Goal: Information Seeking & Learning: Find specific fact

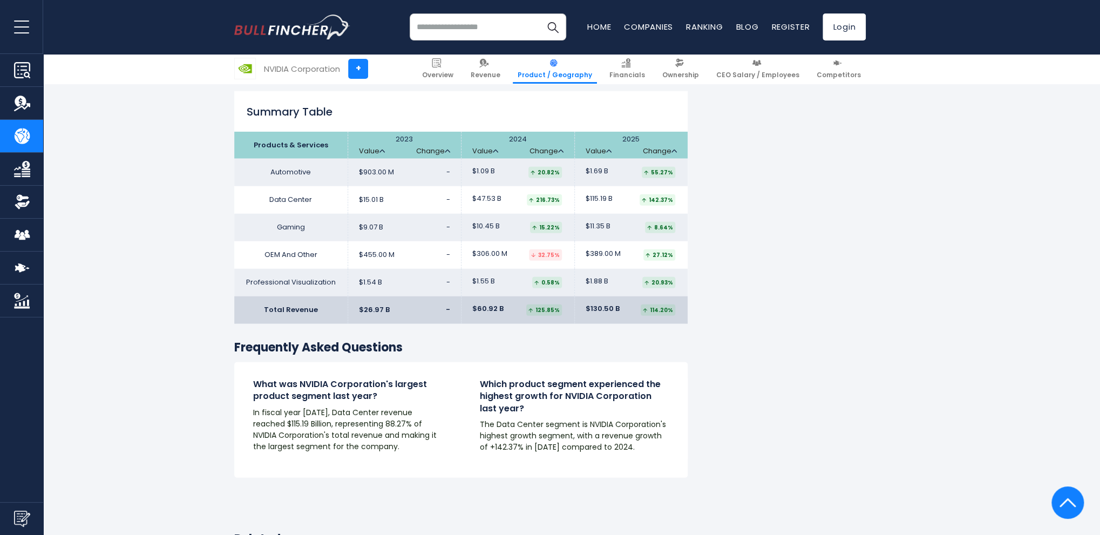
scroll to position [1997, 0]
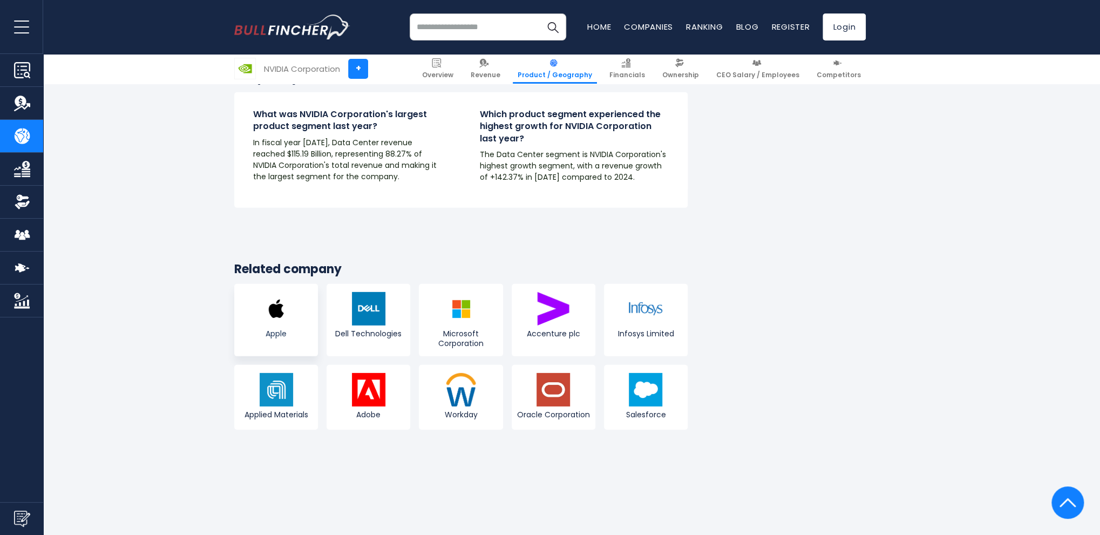
click at [276, 297] on link "Apple" at bounding box center [276, 320] width 84 height 72
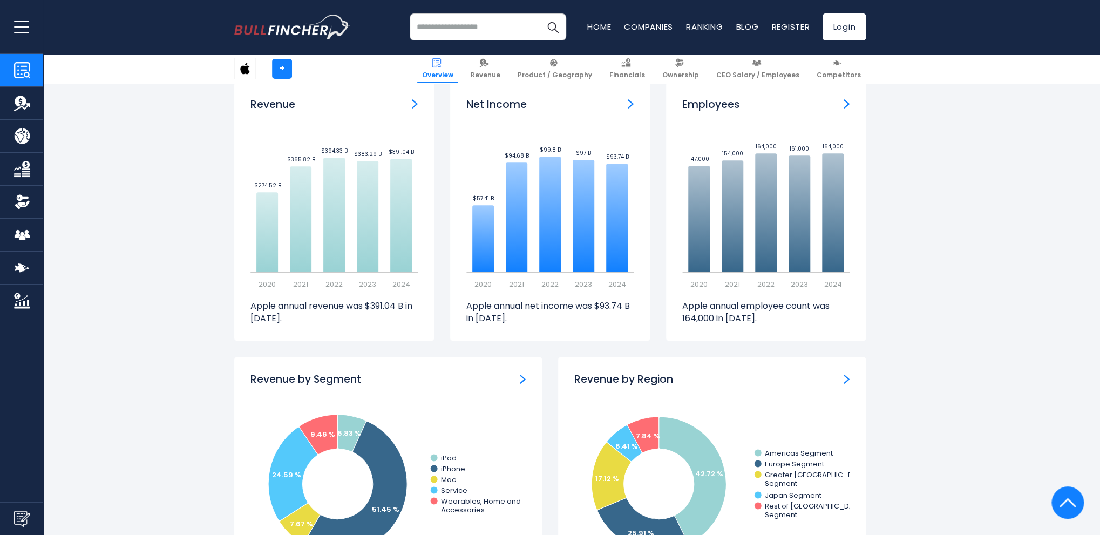
scroll to position [594, 0]
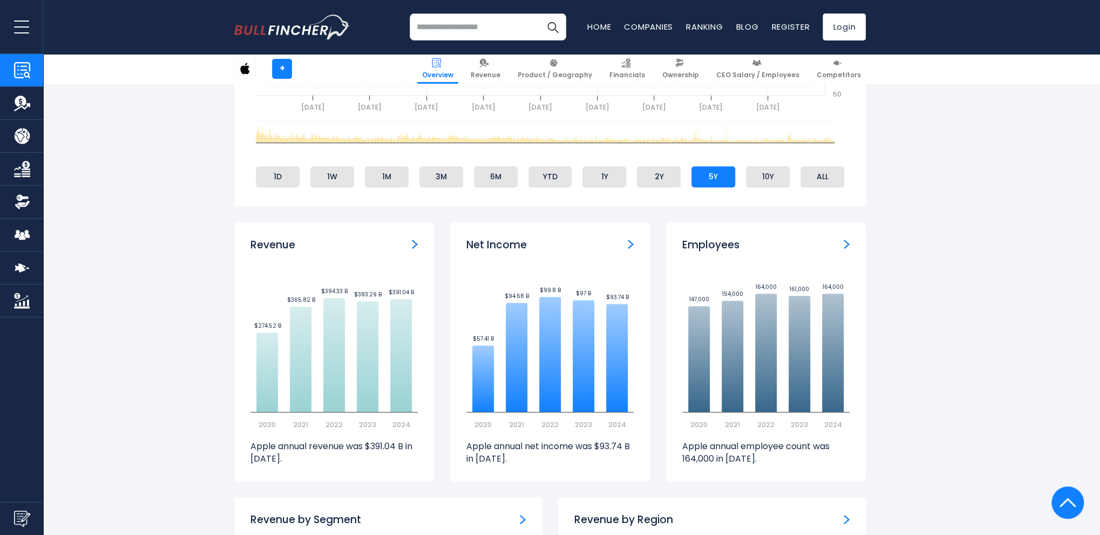
click at [414, 246] on img "Revenue" at bounding box center [415, 244] width 6 height 10
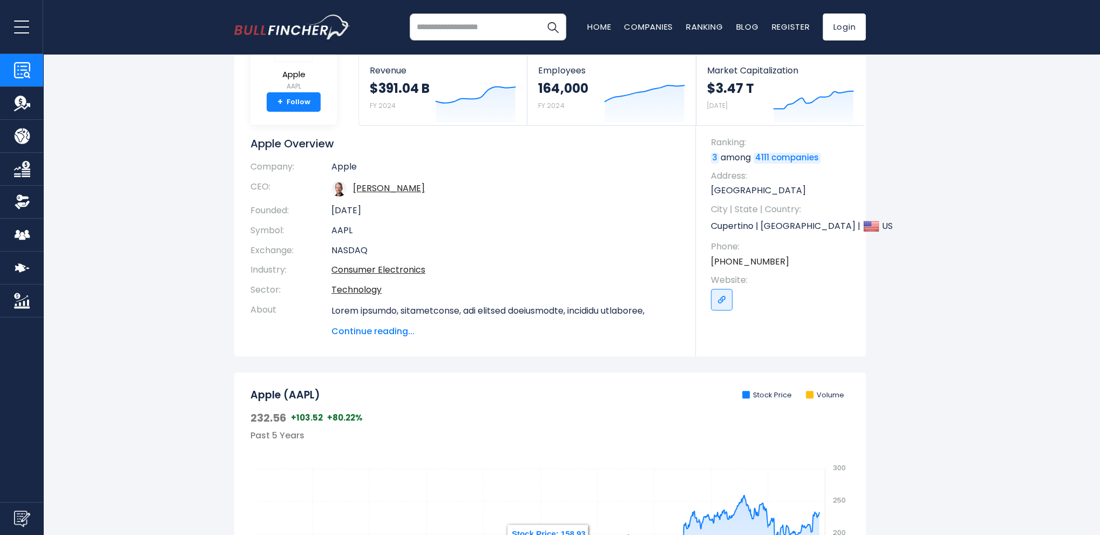
scroll to position [0, 0]
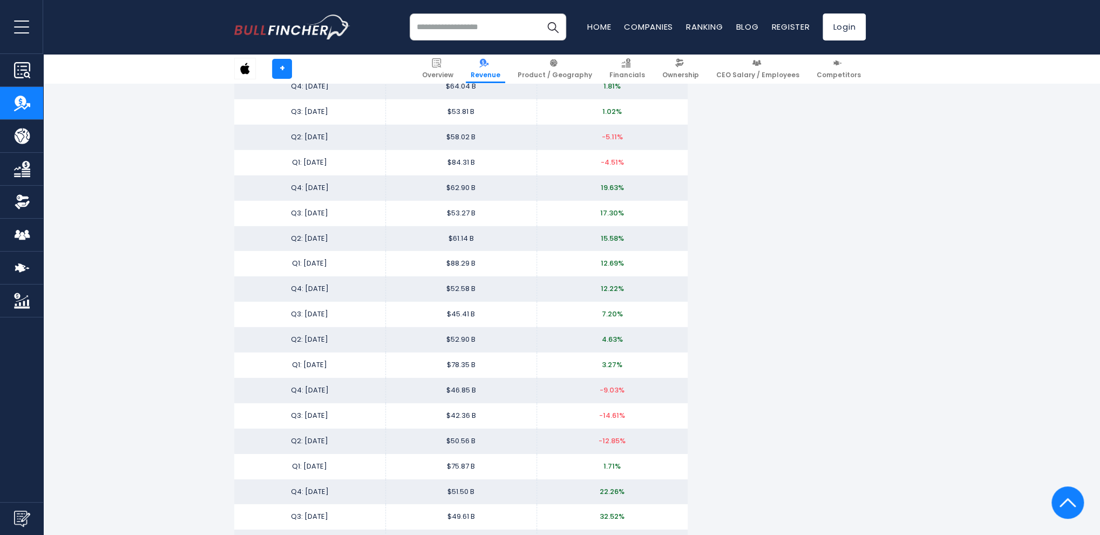
scroll to position [1619, 0]
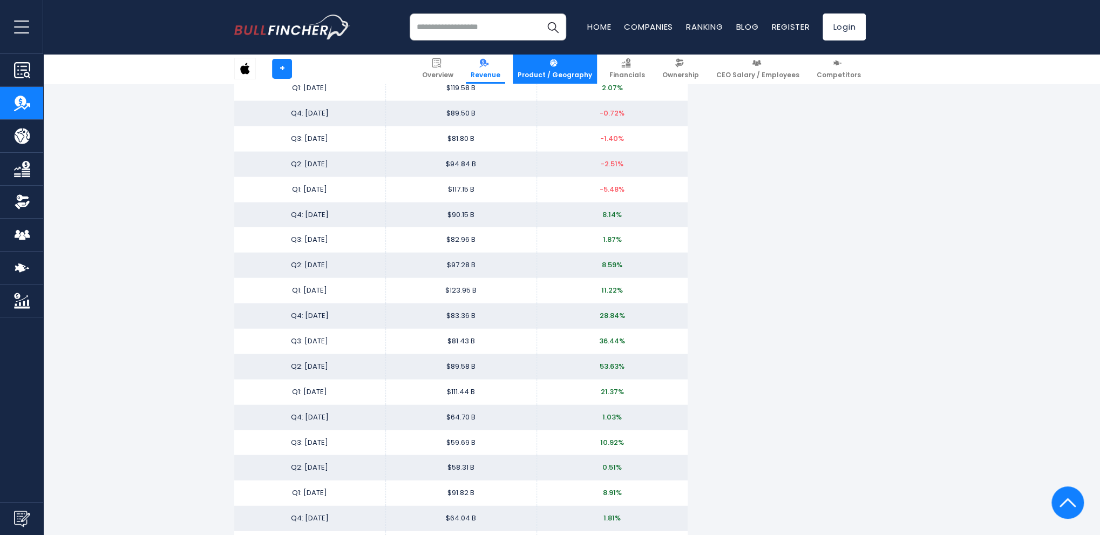
click at [567, 69] on link "Product / Geography" at bounding box center [555, 69] width 84 height 30
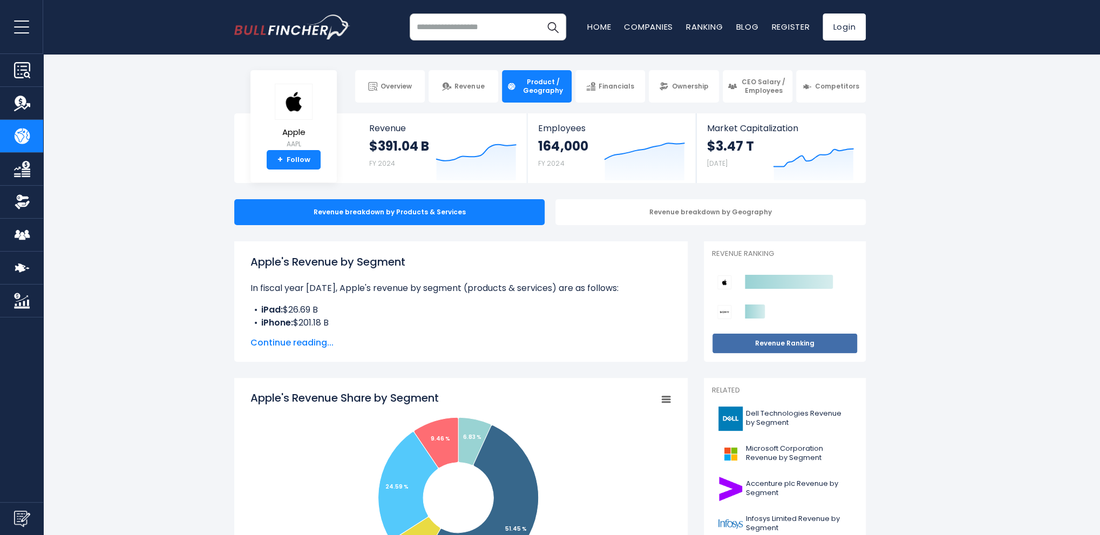
click at [789, 339] on link "Revenue Ranking" at bounding box center [785, 343] width 146 height 21
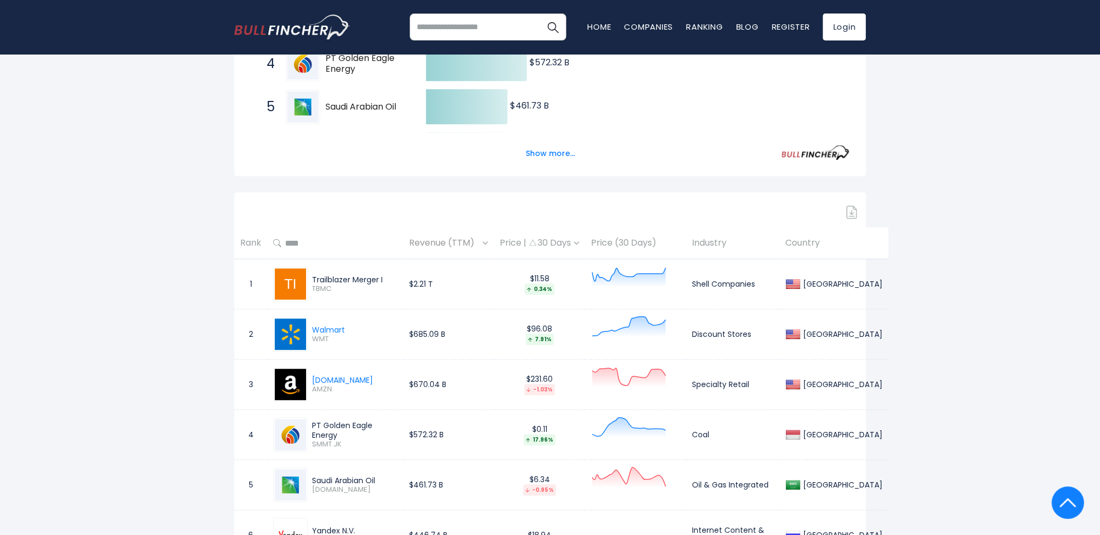
scroll to position [378, 0]
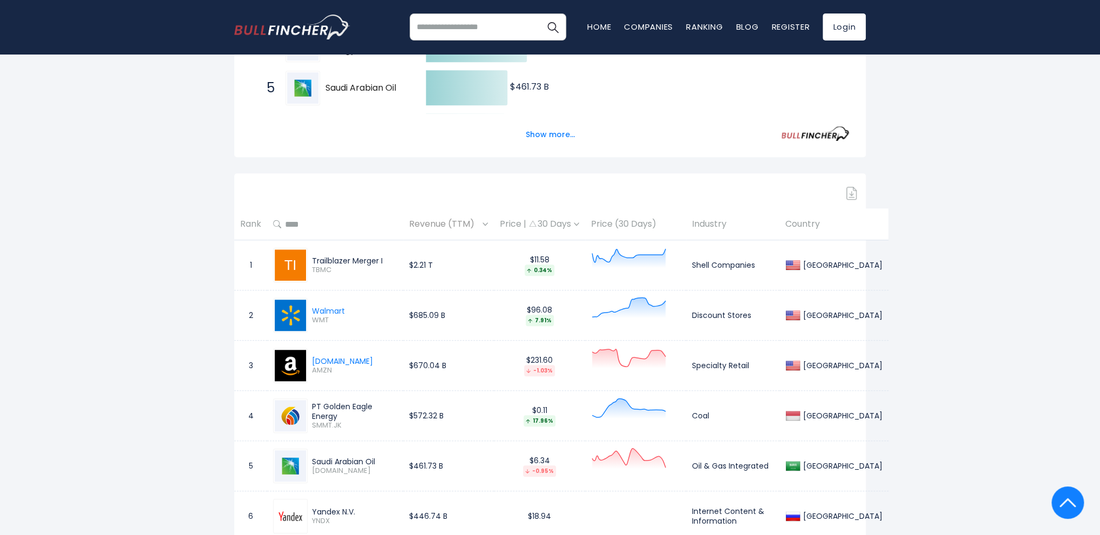
drag, startPoint x: 314, startPoint y: 261, endPoint x: 384, endPoint y: 256, distance: 70.9
click at [384, 256] on div "Trailblazer Merger I" at bounding box center [354, 261] width 85 height 10
copy div "Trailblazer Merger I"
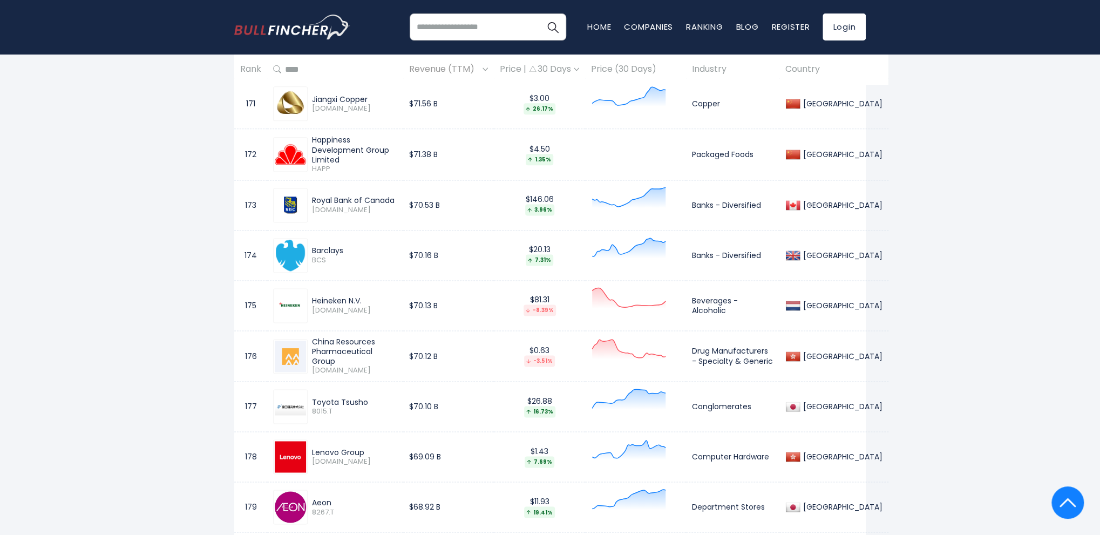
scroll to position [4796, 0]
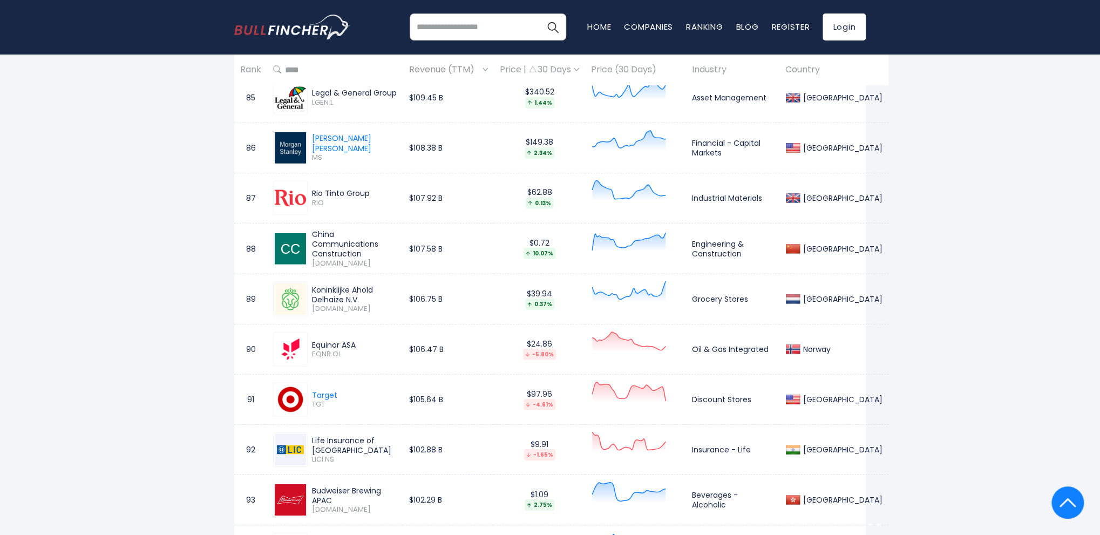
drag, startPoint x: 920, startPoint y: 214, endPoint x: 919, endPoint y: 196, distance: 17.8
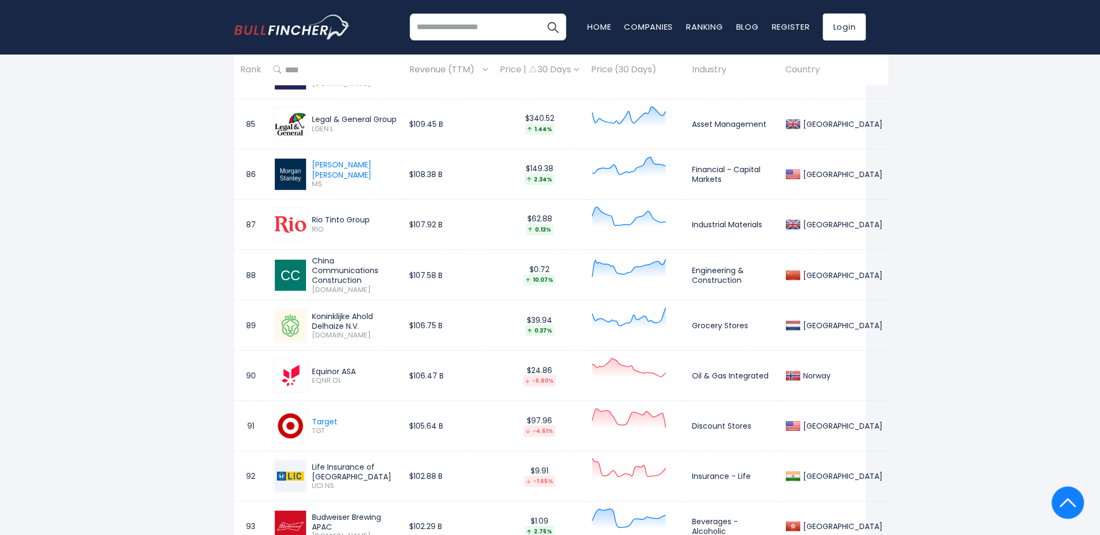
drag, startPoint x: 907, startPoint y: 191, endPoint x: 906, endPoint y: 184, distance: 7.0
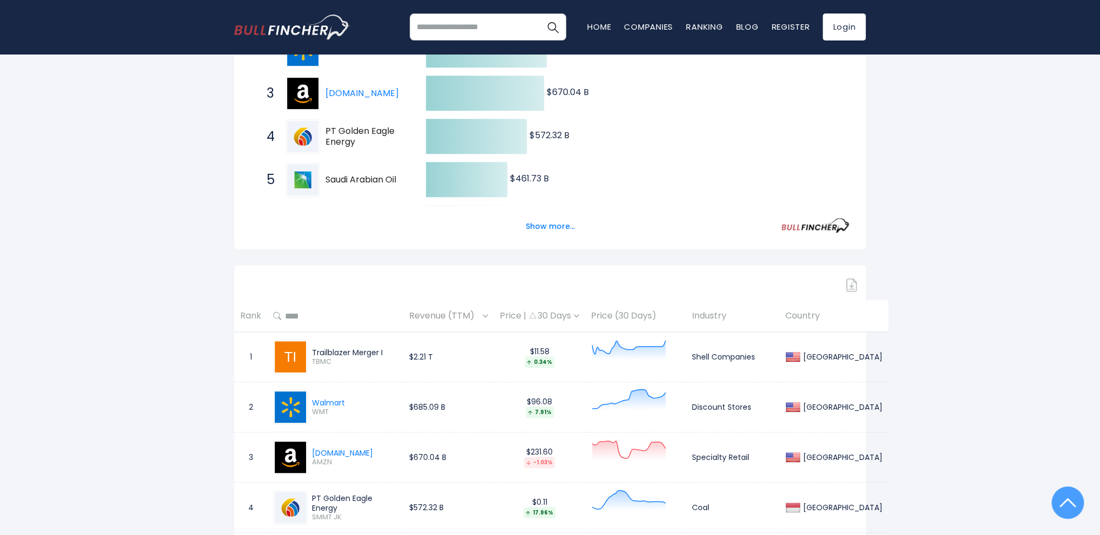
scroll to position [0, 0]
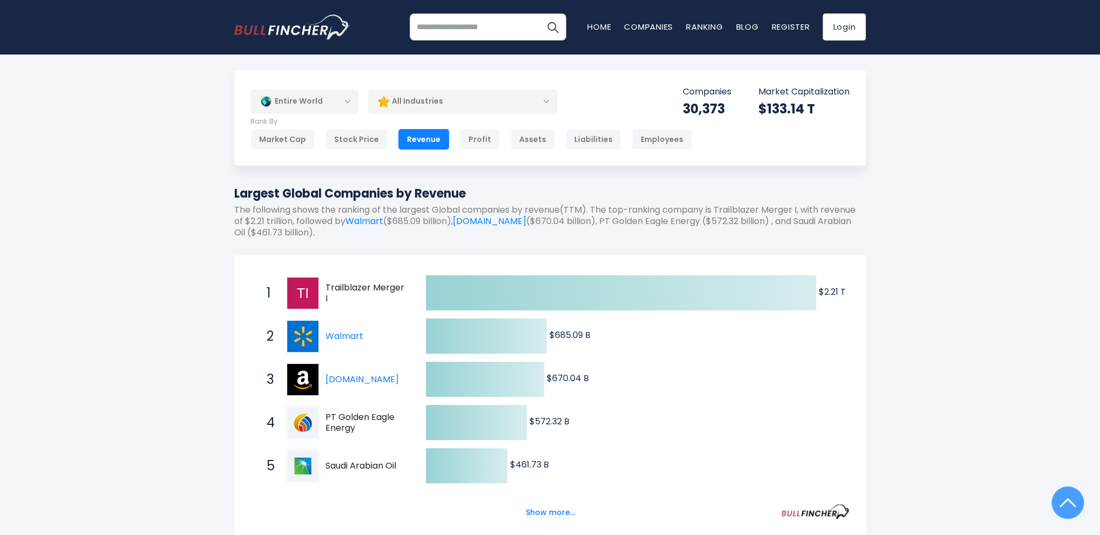
drag, startPoint x: 917, startPoint y: 126, endPoint x: 922, endPoint y: 62, distance: 63.9
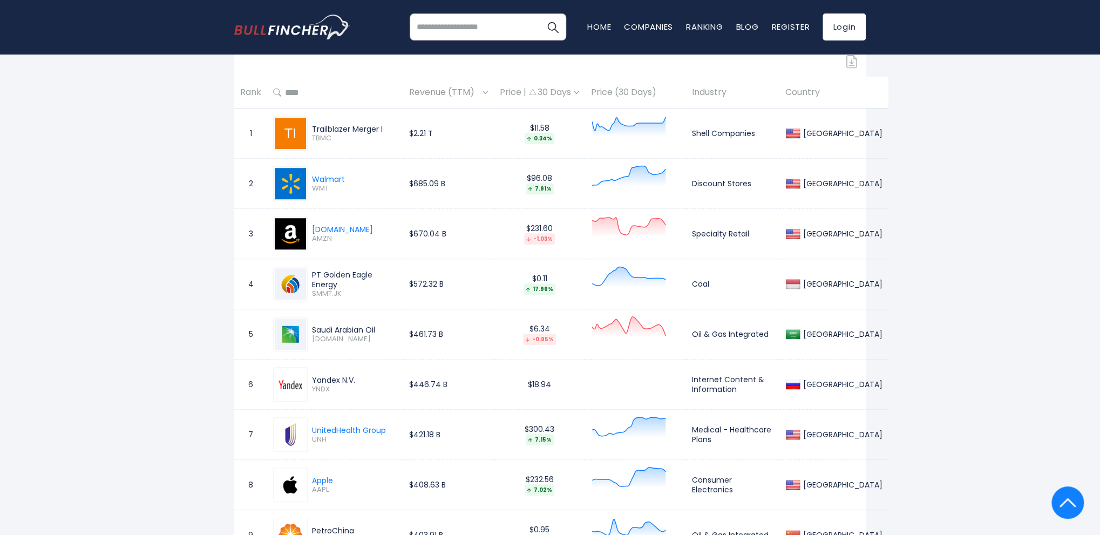
scroll to position [486, 0]
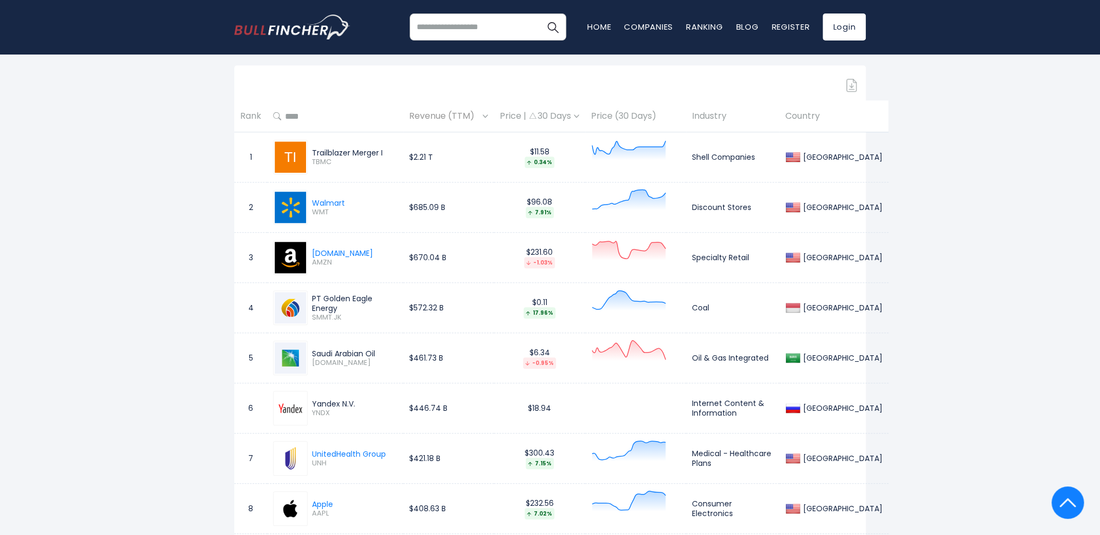
click at [559, 113] on div "Price | 30 Days" at bounding box center [539, 116] width 79 height 11
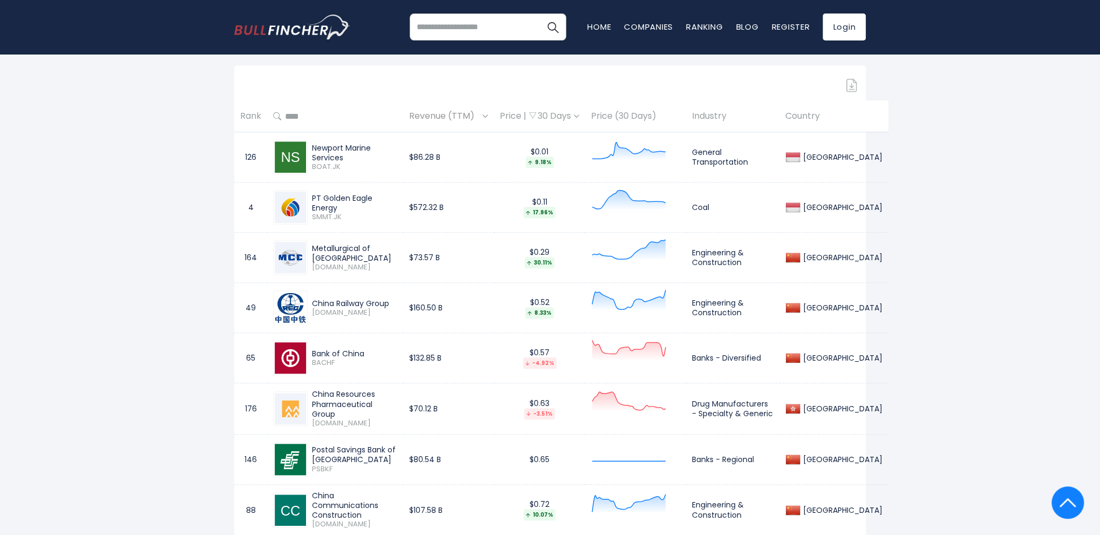
click at [559, 113] on div "Price | 30 Days" at bounding box center [539, 116] width 79 height 11
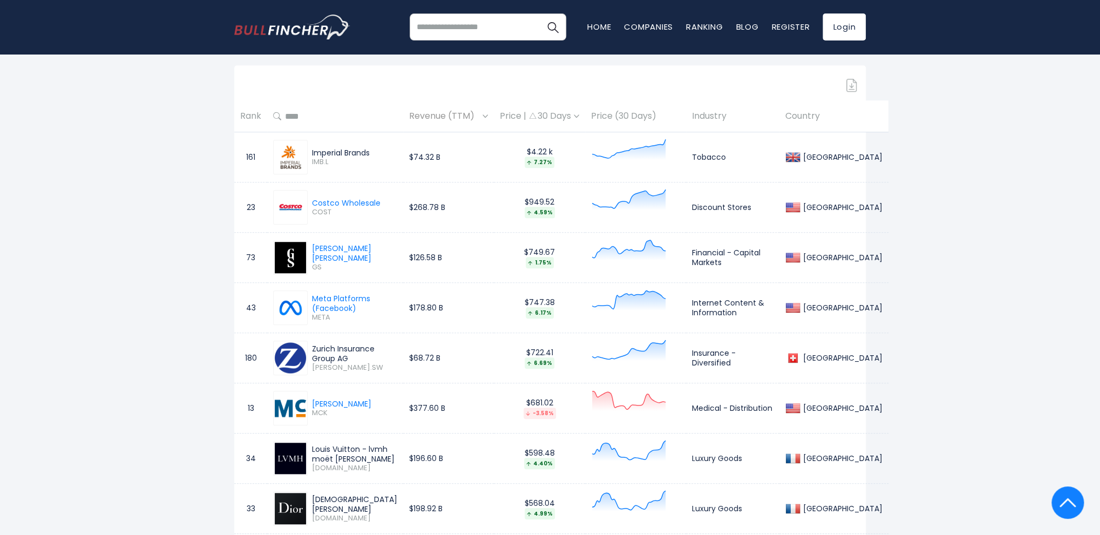
click at [559, 113] on div "Price | 30 Days" at bounding box center [539, 116] width 79 height 11
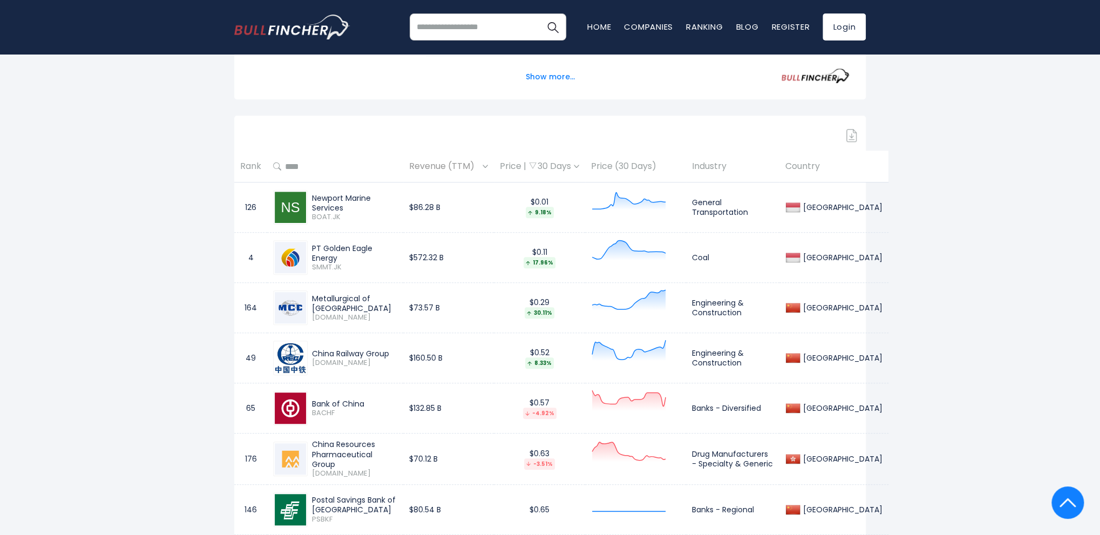
scroll to position [432, 0]
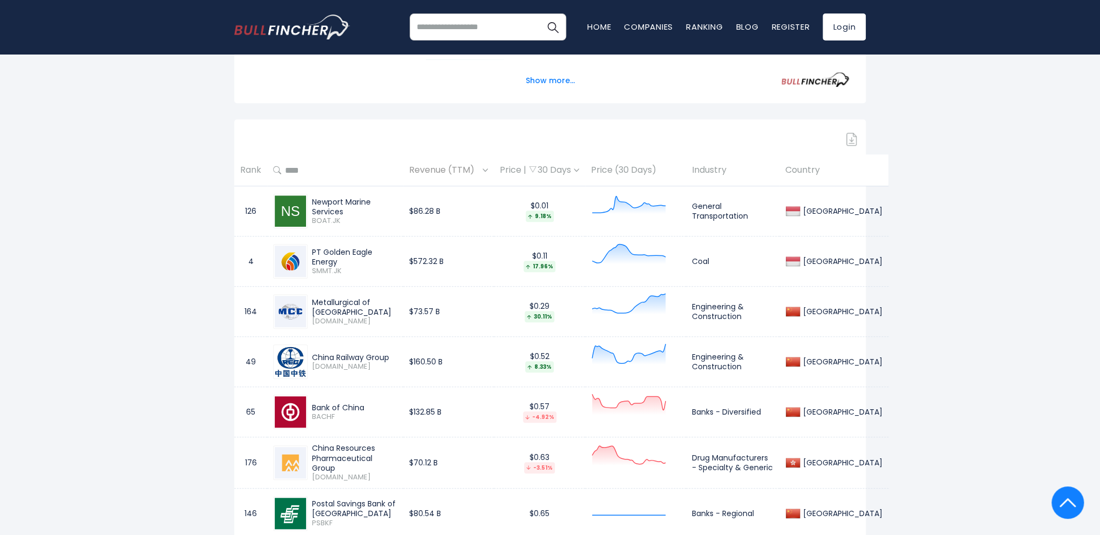
click at [503, 169] on div "Price | 30 Days" at bounding box center [539, 170] width 79 height 11
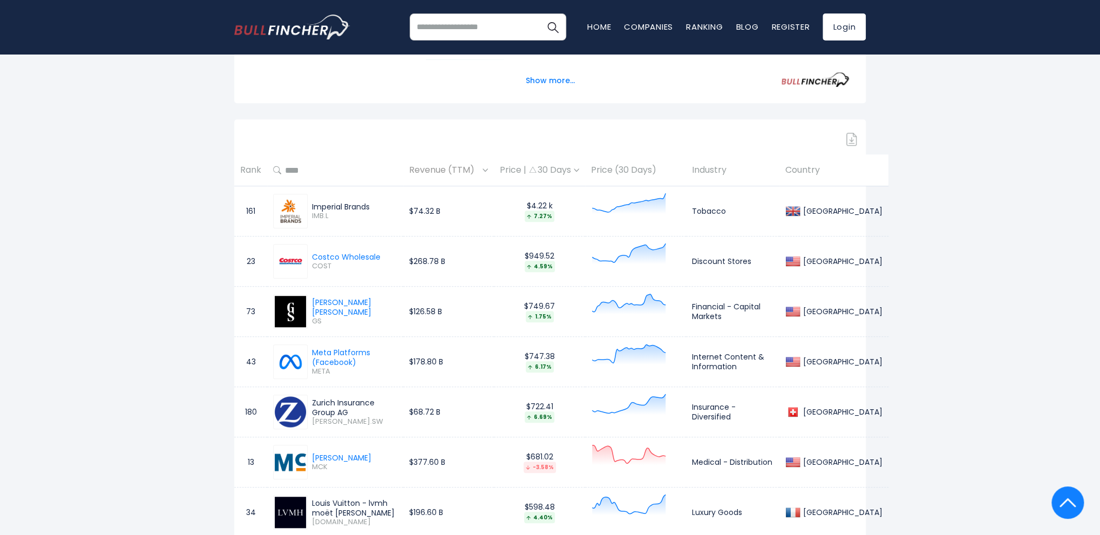
click at [503, 168] on div "Price | 30 Days" at bounding box center [539, 170] width 79 height 11
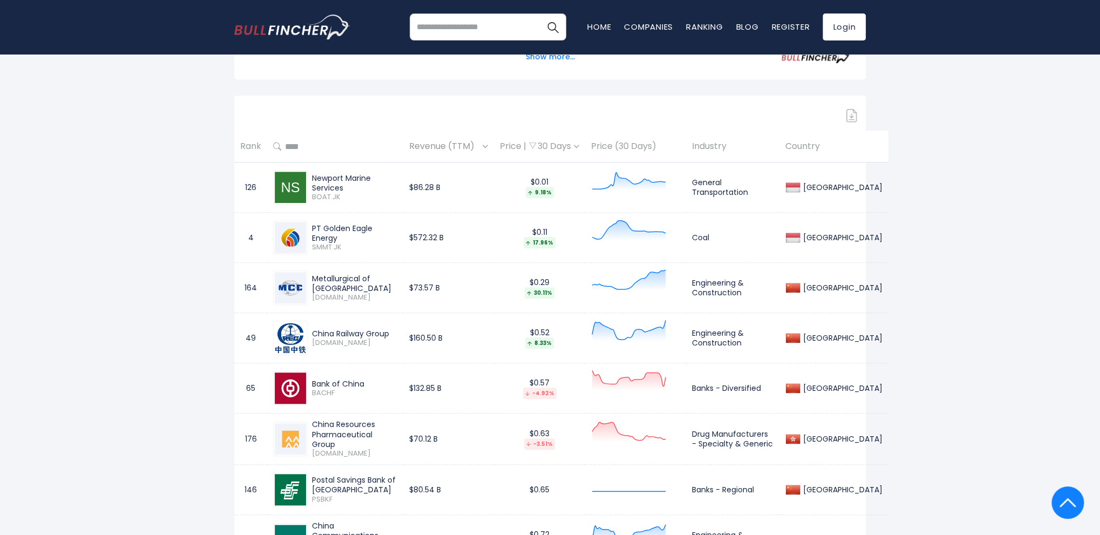
scroll to position [378, 0]
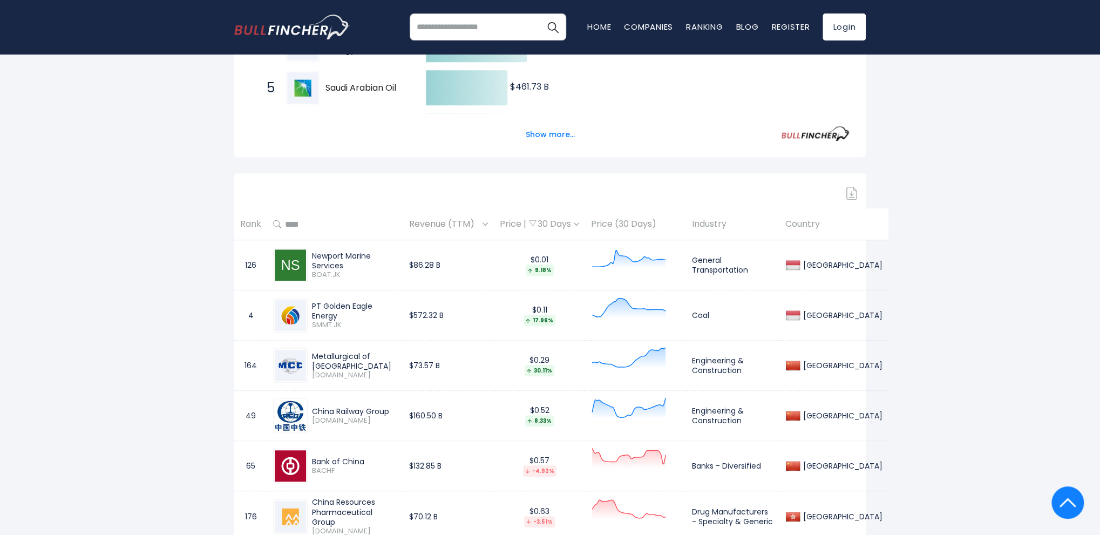
click at [438, 222] on span "Revenue (TTM)" at bounding box center [444, 224] width 71 height 17
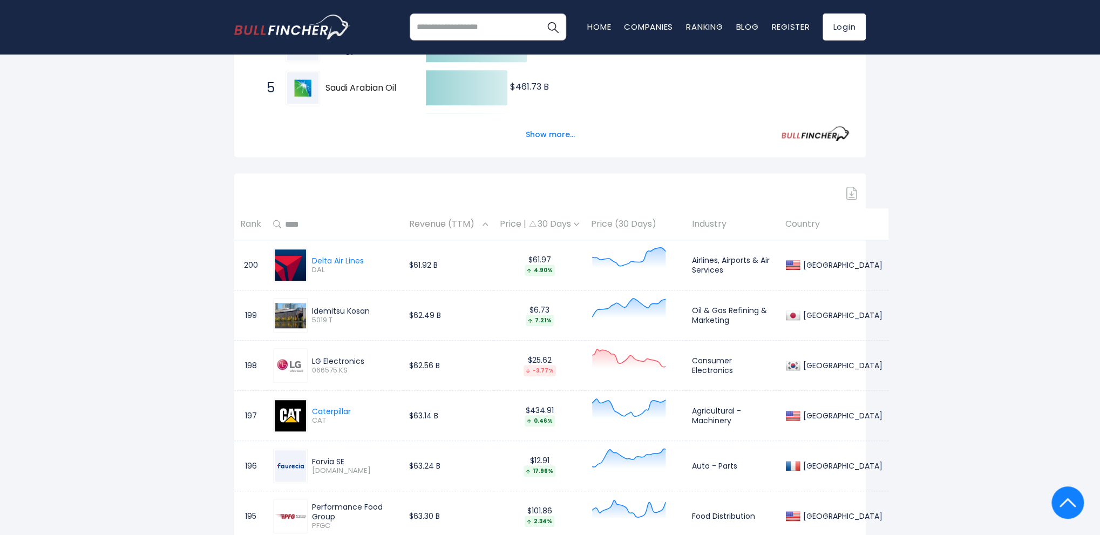
click at [438, 222] on span "Revenue (TTM)" at bounding box center [444, 224] width 71 height 17
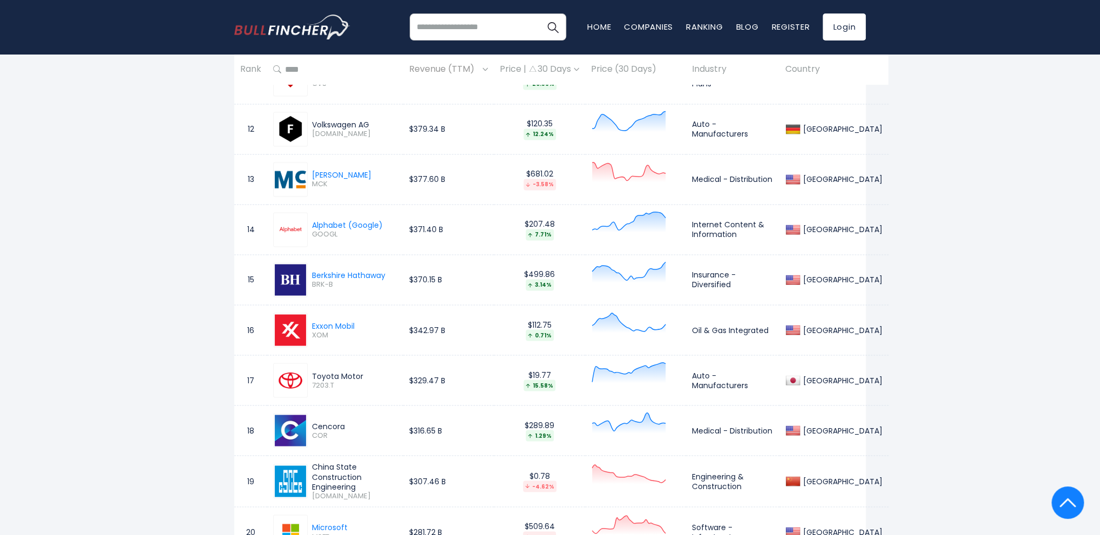
scroll to position [1133, 0]
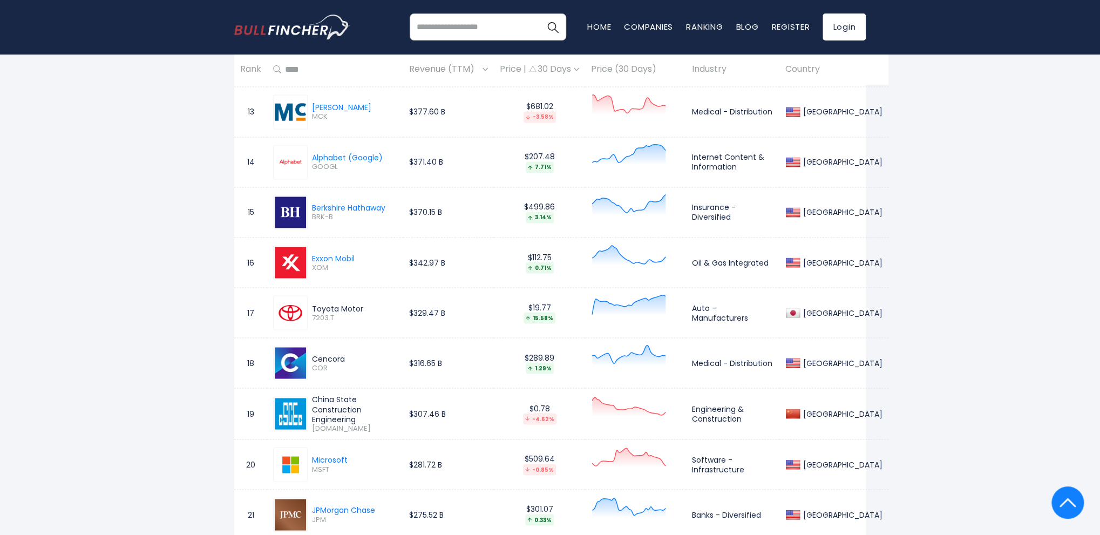
drag, startPoint x: 312, startPoint y: 396, endPoint x: 348, endPoint y: 412, distance: 38.9
click at [348, 412] on div "China State Construction Engineering" at bounding box center [354, 409] width 85 height 30
drag, startPoint x: 363, startPoint y: 421, endPoint x: 322, endPoint y: 395, distance: 48.3
click at [322, 395] on div "China State Construction Engineering" at bounding box center [354, 409] width 85 height 30
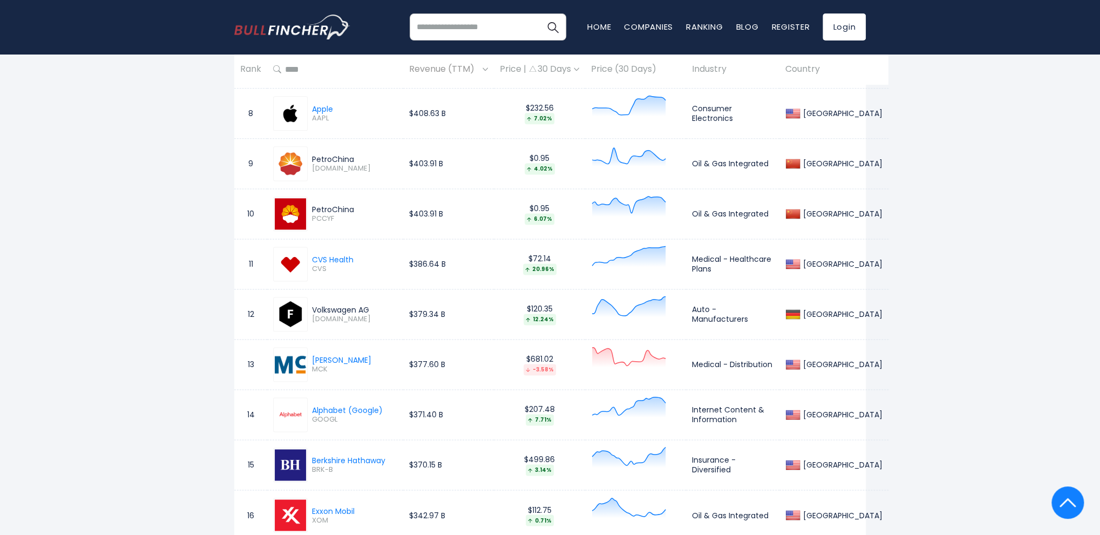
scroll to position [971, 0]
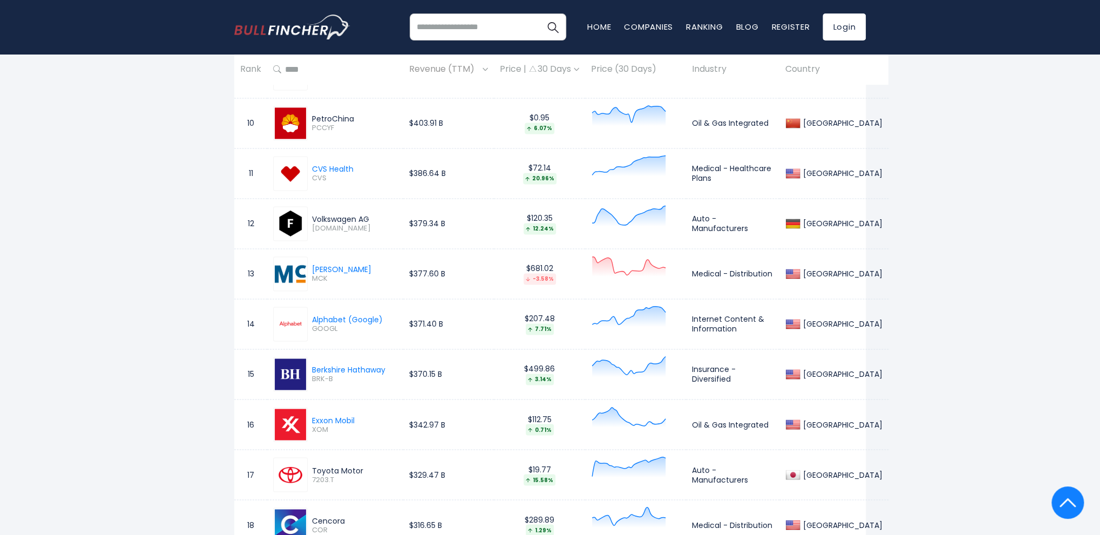
drag, startPoint x: 356, startPoint y: 284, endPoint x: 355, endPoint y: 276, distance: 8.7
click at [355, 276] on div "[PERSON_NAME] MCK" at bounding box center [335, 273] width 124 height 35
drag, startPoint x: 355, startPoint y: 269, endPoint x: 308, endPoint y: 266, distance: 46.5
click at [308, 266] on div "[PERSON_NAME] MCK" at bounding box center [335, 273] width 124 height 35
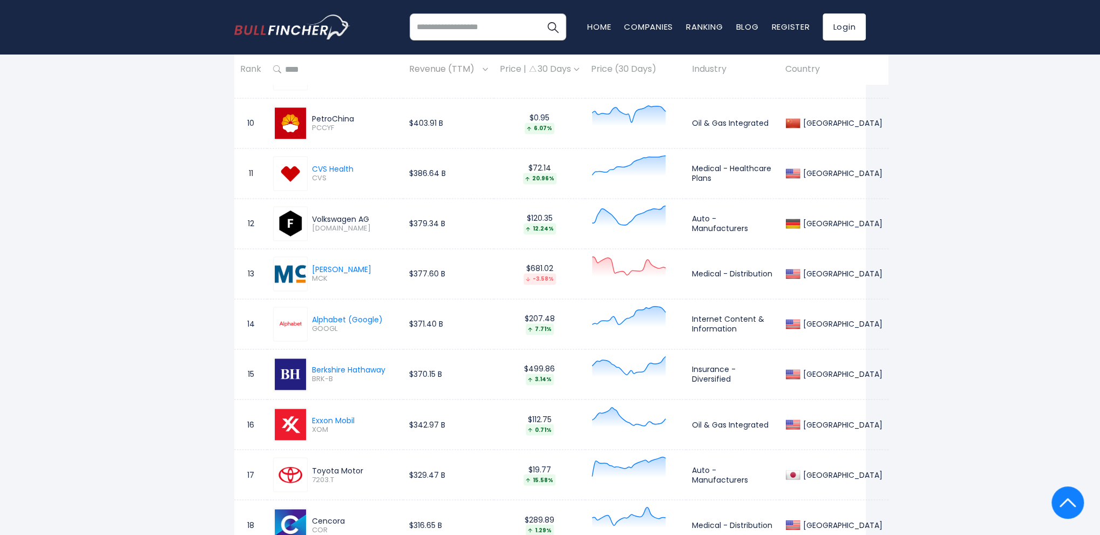
copy div "[PERSON_NAME]"
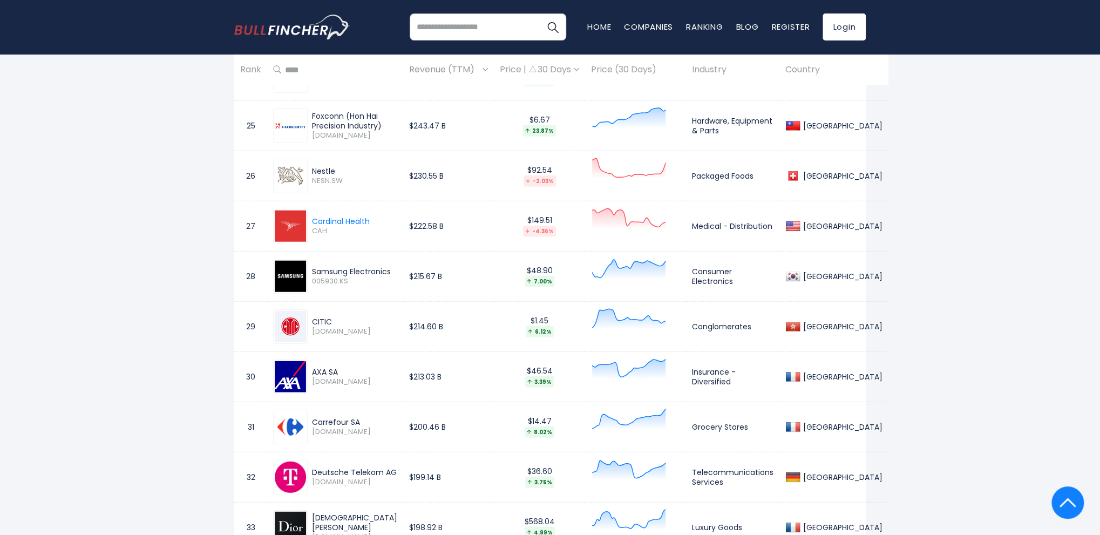
scroll to position [1727, 0]
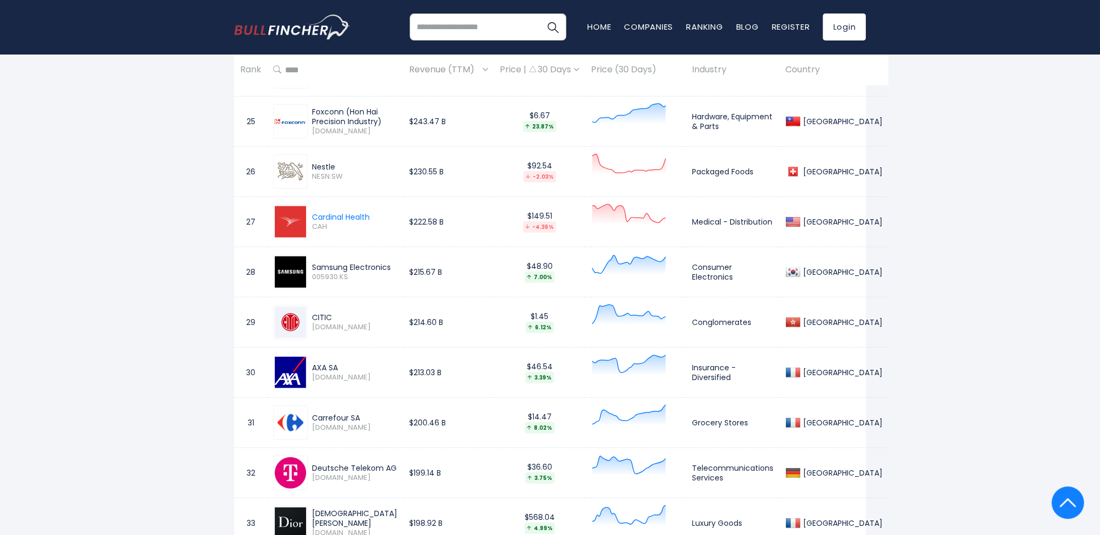
drag, startPoint x: 310, startPoint y: 322, endPoint x: 350, endPoint y: 323, distance: 40.5
click at [350, 323] on div "CITIC [DOMAIN_NAME]" at bounding box center [353, 321] width 90 height 19
drag, startPoint x: 330, startPoint y: 328, endPoint x: 369, endPoint y: 313, distance: 42.0
click at [369, 313] on div "CITIC" at bounding box center [354, 317] width 85 height 10
copy span "[DOMAIN_NAME]"
